Goal: Task Accomplishment & Management: Manage account settings

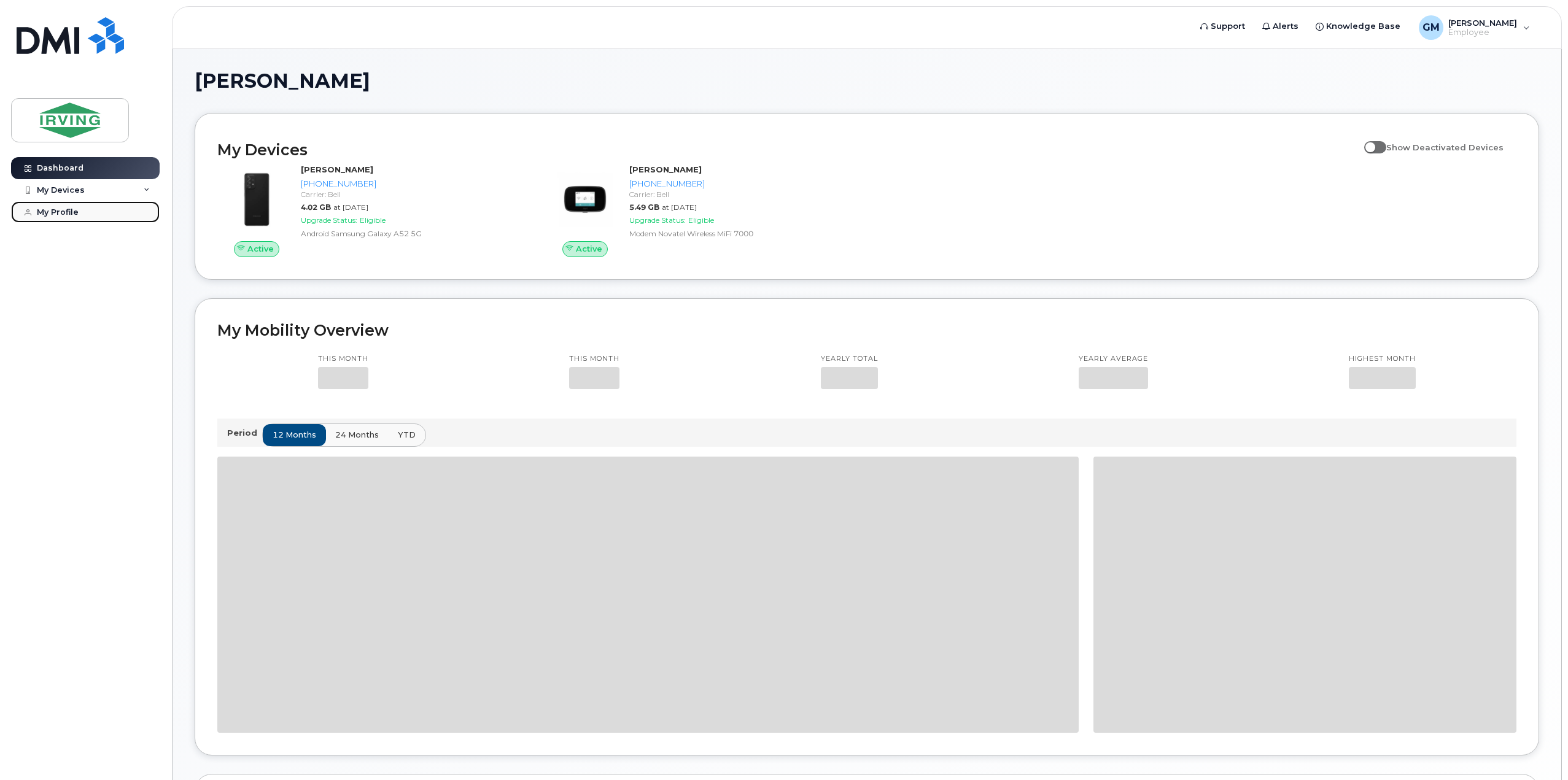
click at [53, 211] on div "My Profile" at bounding box center [57, 212] width 41 height 10
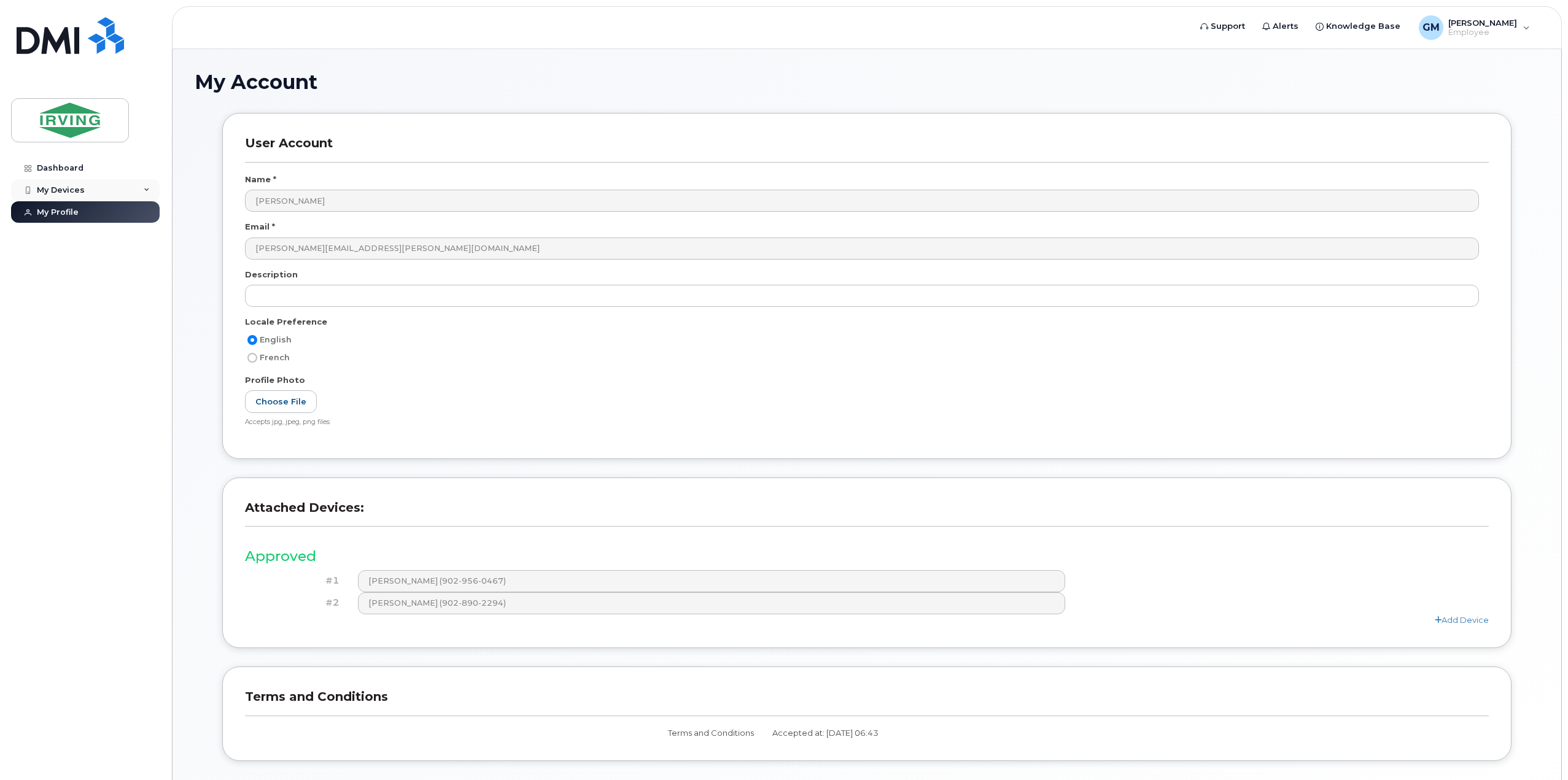
click at [58, 189] on div "My Devices" at bounding box center [61, 191] width 48 height 10
